Goal: Task Accomplishment & Management: Manage account settings

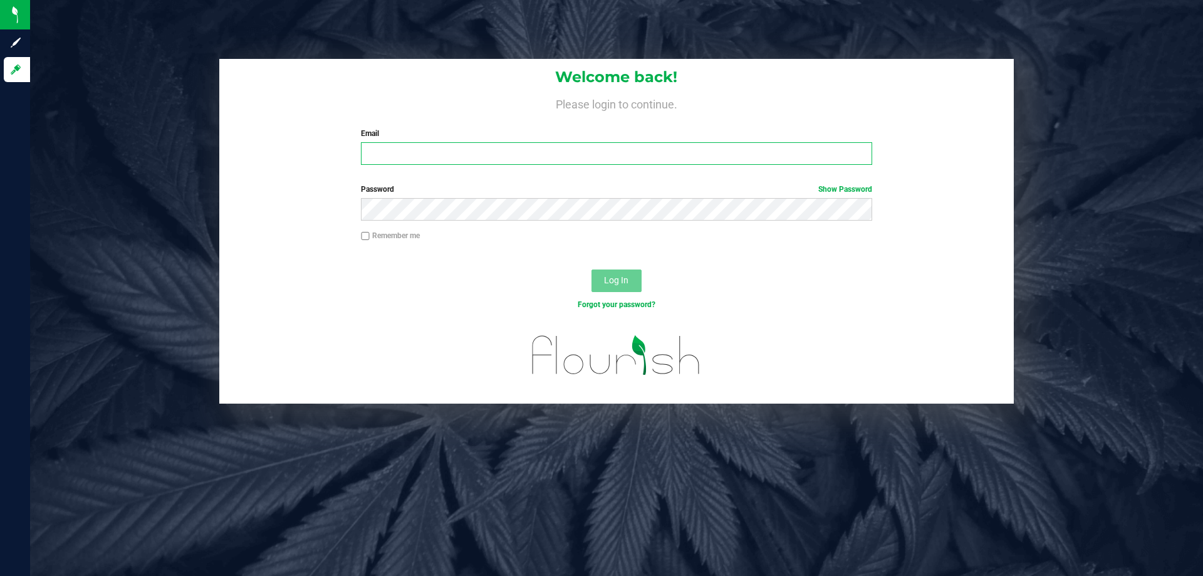
click at [423, 159] on input "Email" at bounding box center [616, 153] width 511 height 23
type input "[EMAIL_ADDRESS][DOMAIN_NAME]"
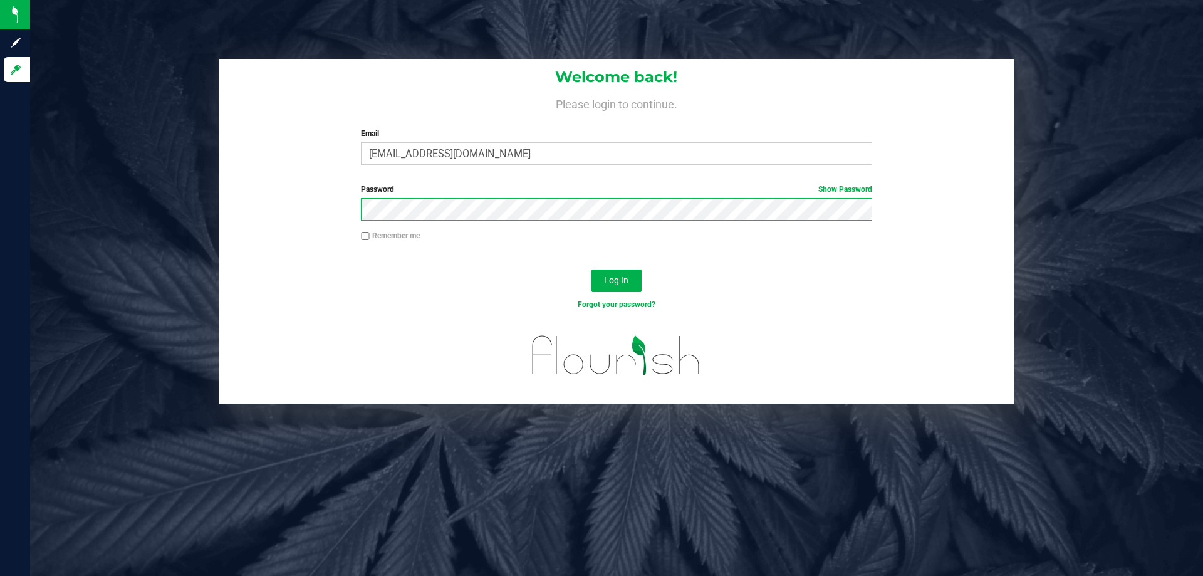
click at [592, 270] on button "Log In" at bounding box center [617, 281] width 50 height 23
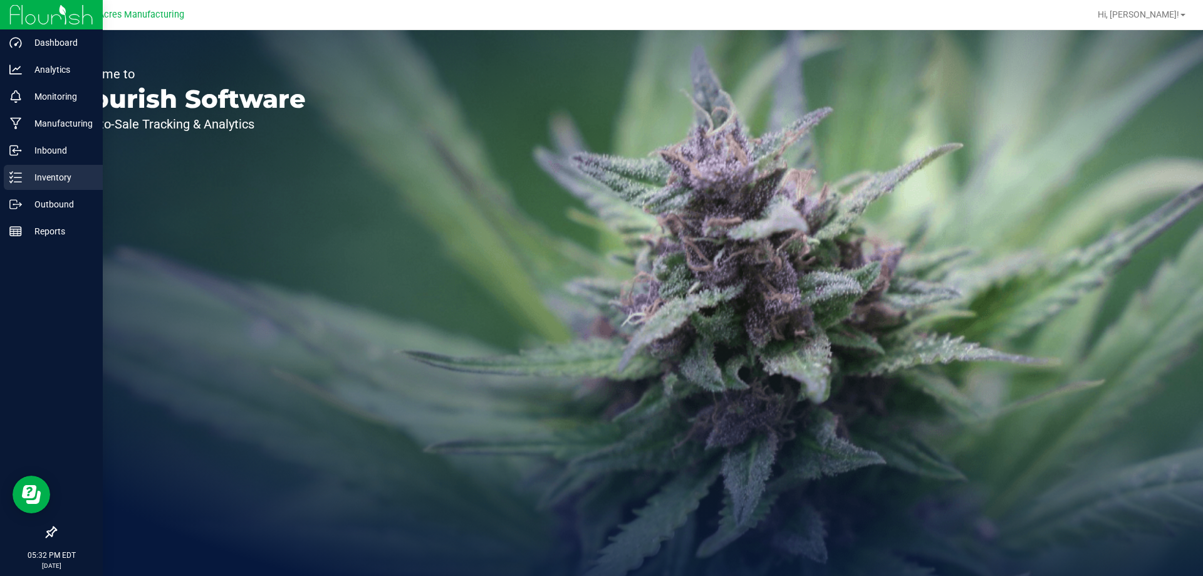
click at [22, 180] on div "Inventory" at bounding box center [53, 177] width 99 height 25
